Goal: Task Accomplishment & Management: Use online tool/utility

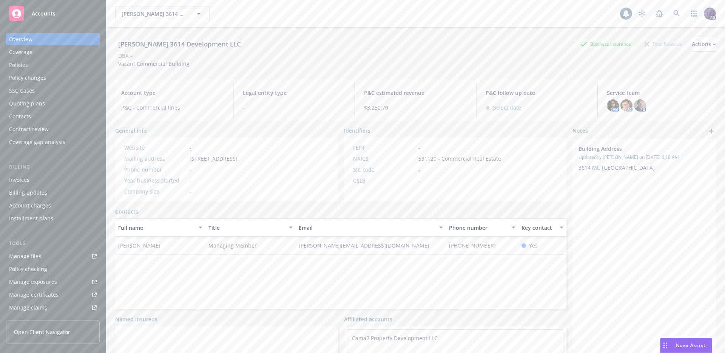
click at [242, 18] on div "Avery 3614 Development LLC Avery 3614 Development LLC" at bounding box center [367, 13] width 505 height 15
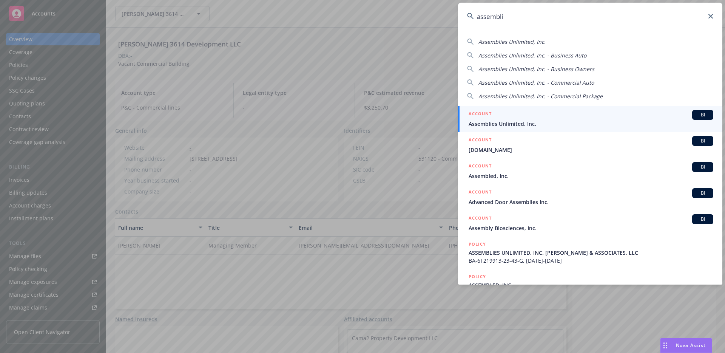
type input "assembli"
click at [496, 115] on div "ACCOUNT BI" at bounding box center [590, 115] width 245 height 10
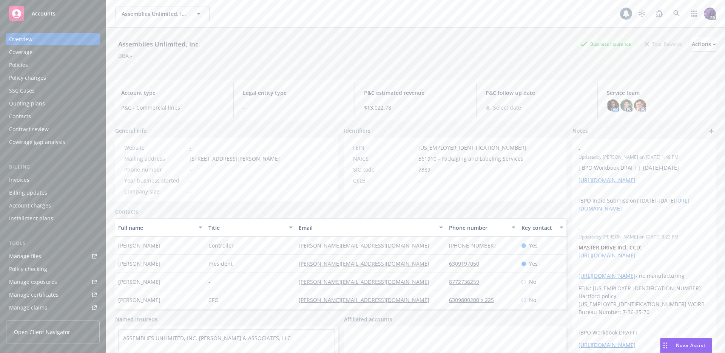
click at [32, 64] on div "Policies" at bounding box center [53, 65] width 88 height 12
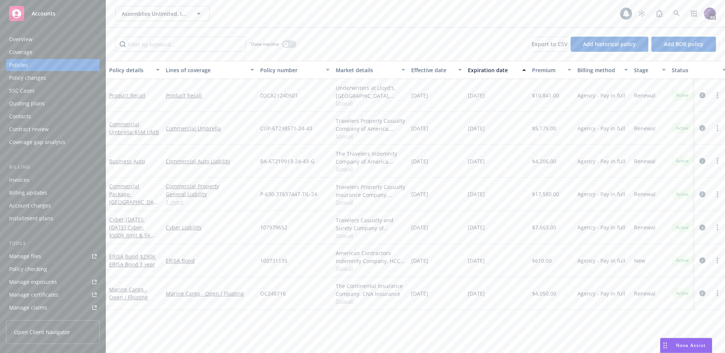
click at [37, 37] on div "Overview" at bounding box center [53, 39] width 88 height 12
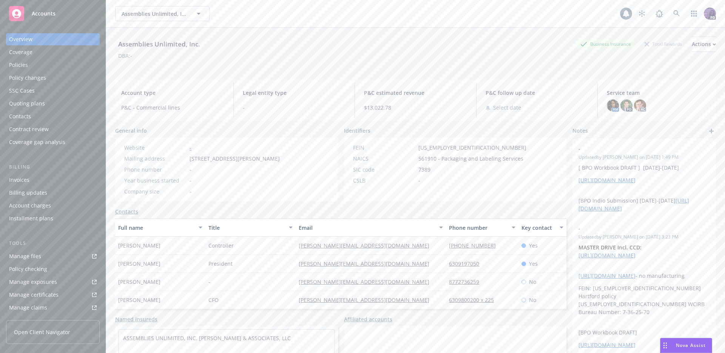
scroll to position [2, 0]
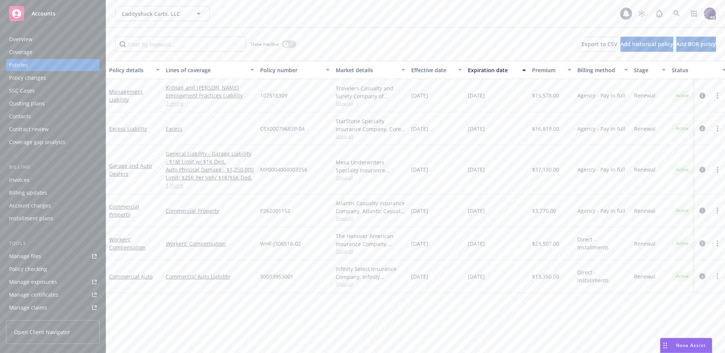
click at [245, 7] on div "Caddyshack Carts, LLC Caddyshack Carts, LLC" at bounding box center [367, 13] width 505 height 15
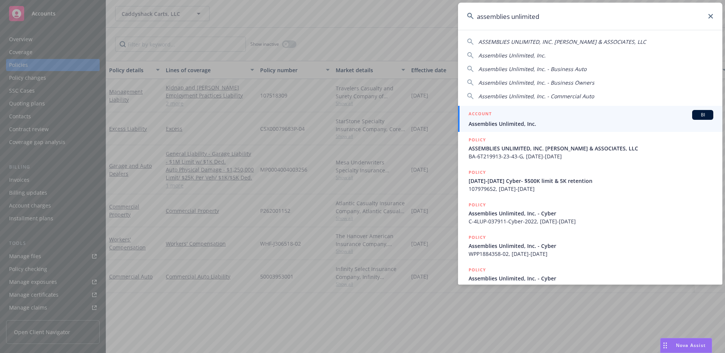
type input "assemblies unlimited"
click at [513, 117] on div "ACCOUNT BI" at bounding box center [590, 115] width 245 height 10
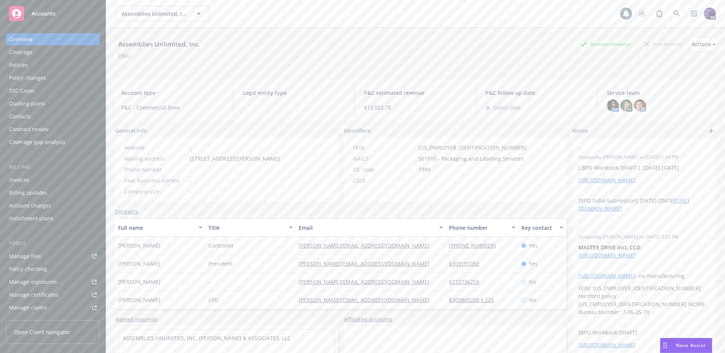
click at [69, 65] on div "Policies" at bounding box center [53, 65] width 88 height 12
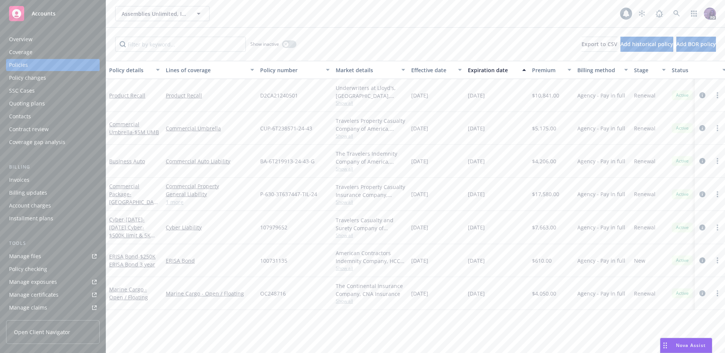
click at [62, 42] on div "Overview" at bounding box center [53, 39] width 88 height 12
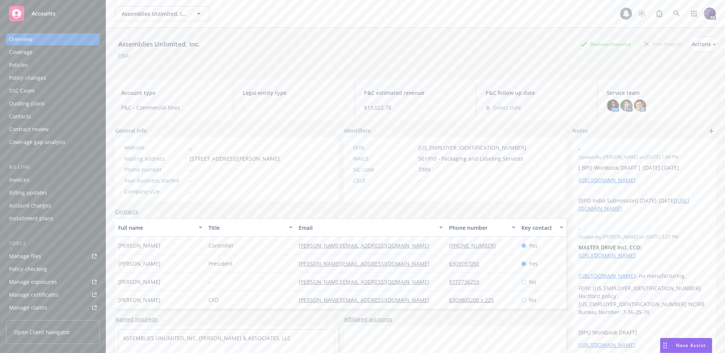
click at [52, 67] on div "Policies" at bounding box center [53, 65] width 88 height 12
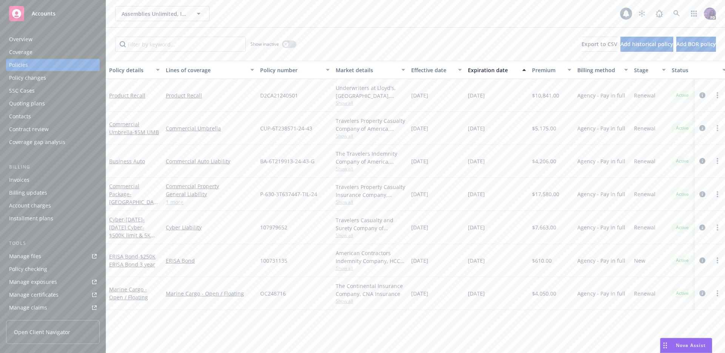
click at [52, 39] on div "Overview" at bounding box center [53, 39] width 88 height 12
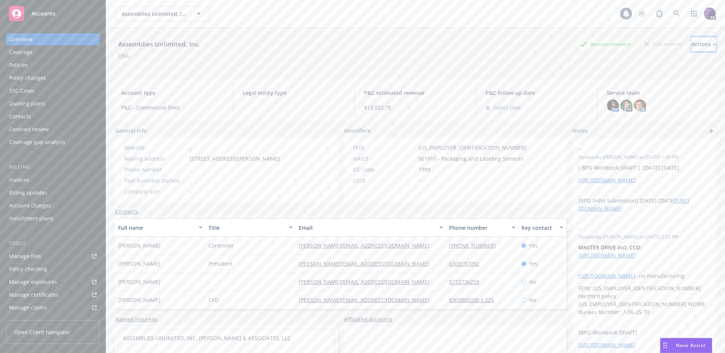
click at [692, 42] on div "Actions" at bounding box center [704, 44] width 24 height 14
click at [653, 97] on link "Copy logging email" at bounding box center [654, 94] width 124 height 15
